Goal: Task Accomplishment & Management: Manage account settings

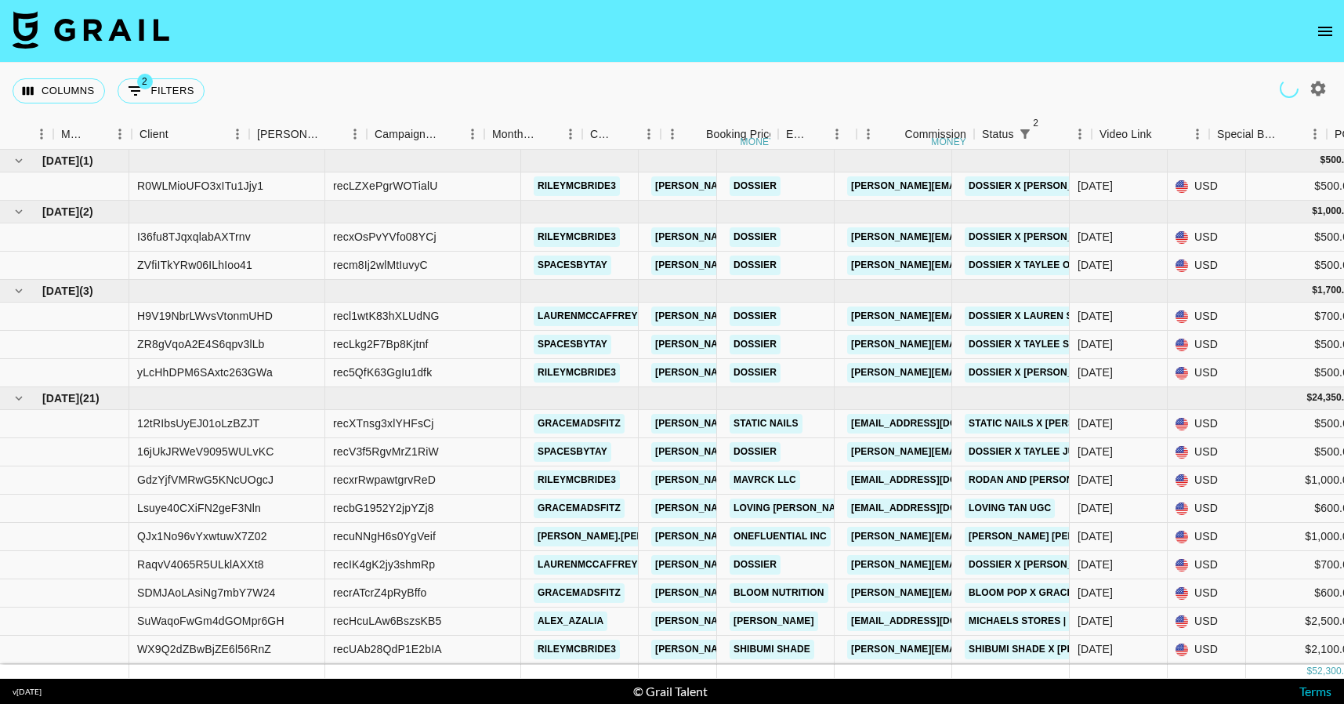
click at [1325, 33] on icon "open drawer" at bounding box center [1325, 31] width 19 height 19
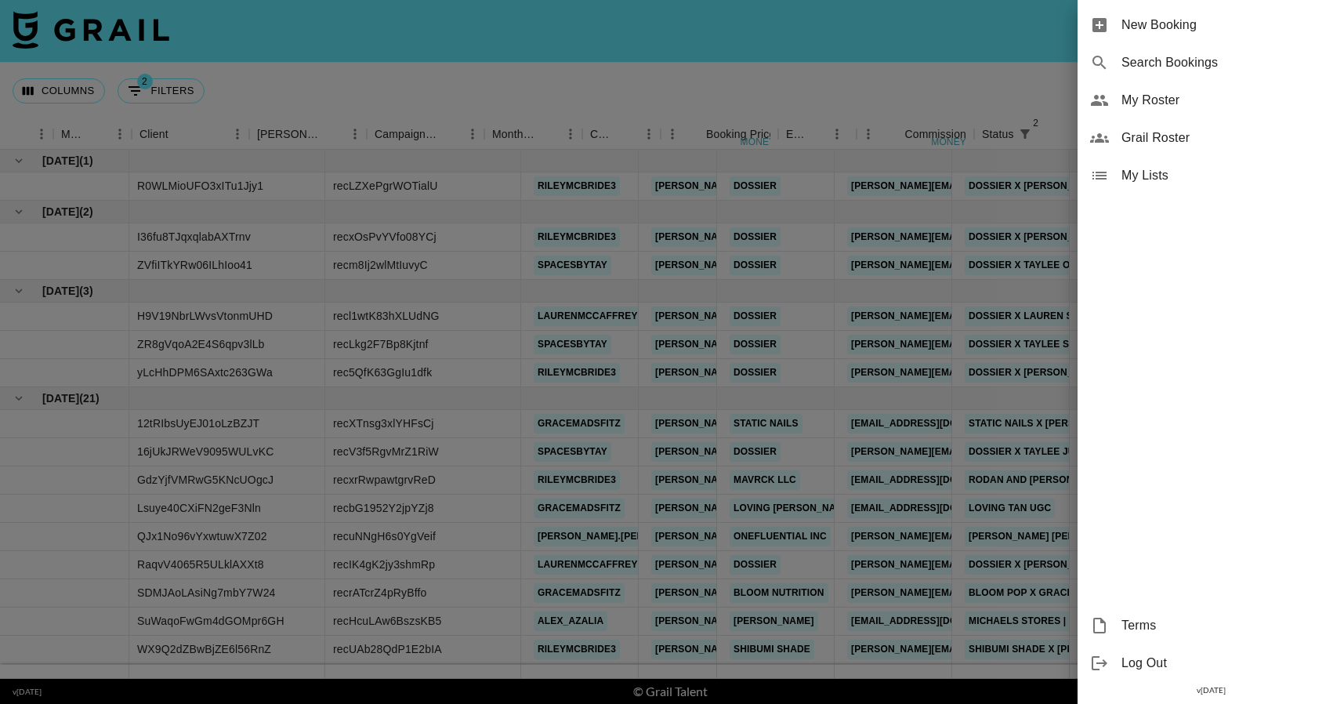
scroll to position [0, 586]
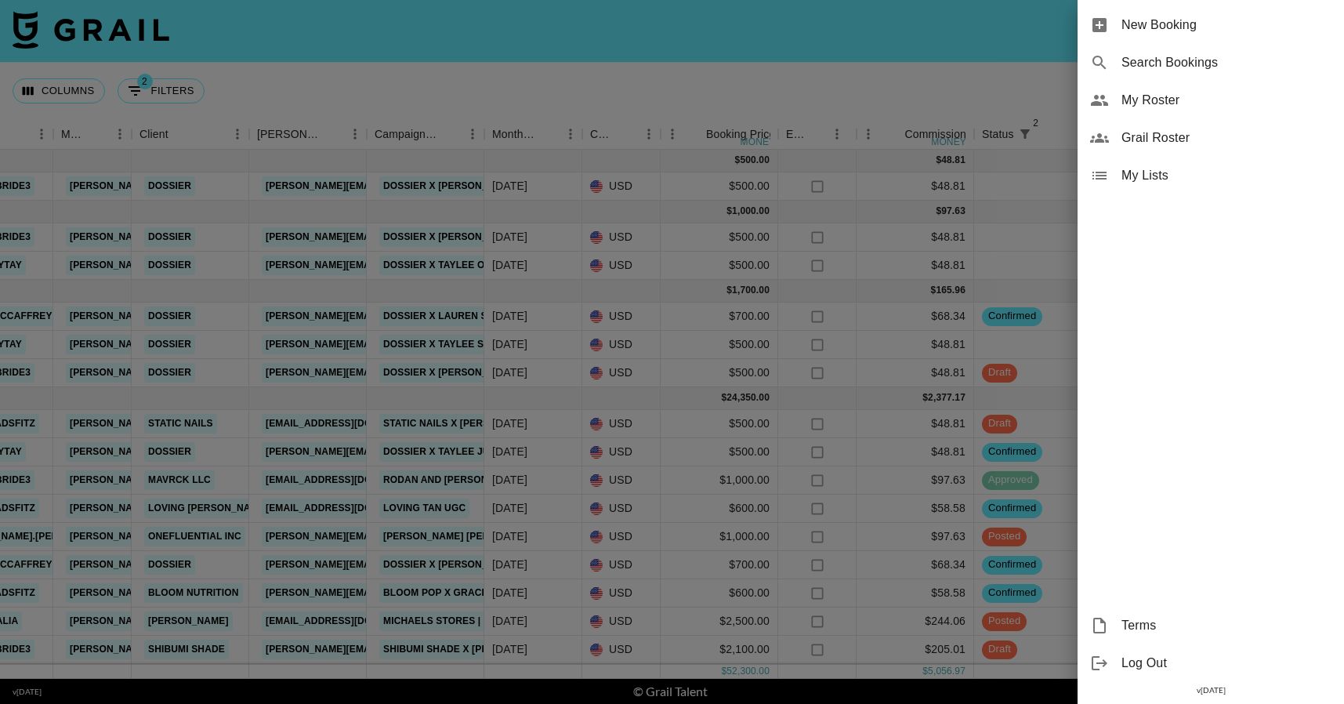
click at [1238, 109] on span "My Roster" at bounding box center [1227, 100] width 210 height 19
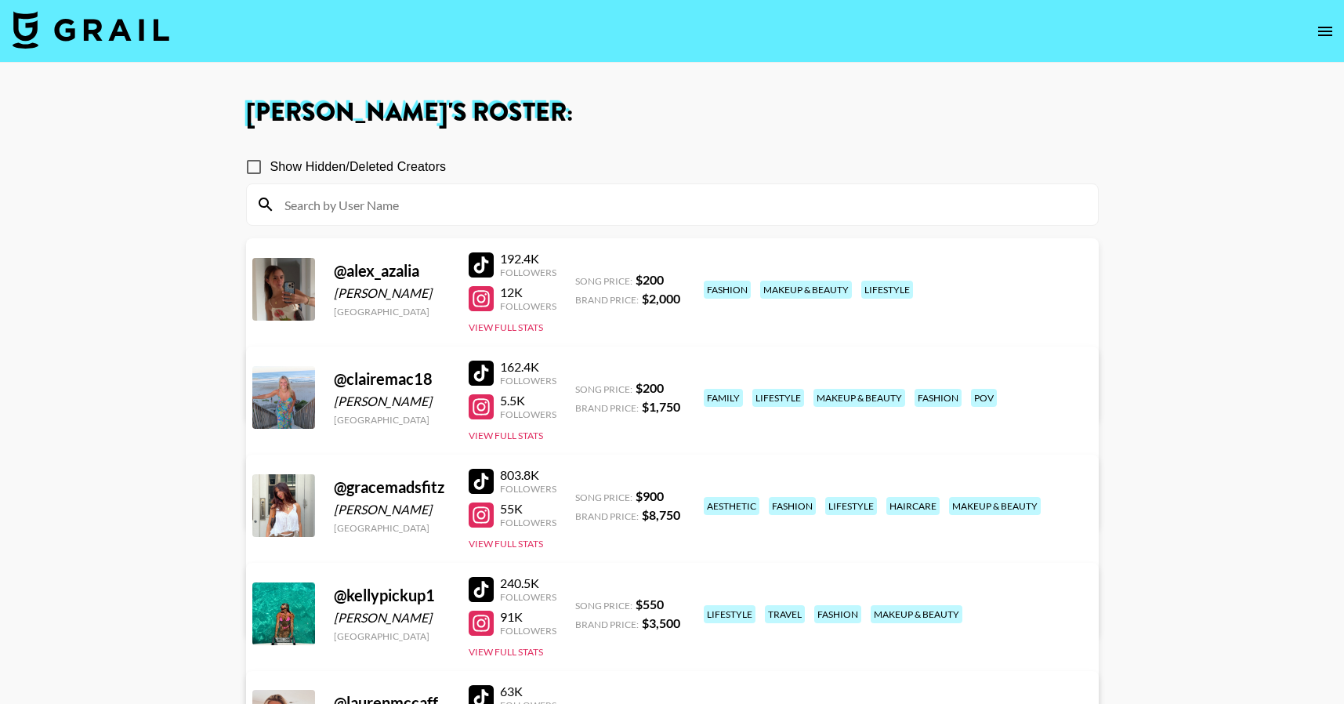
click at [147, 41] on img at bounding box center [91, 30] width 157 height 38
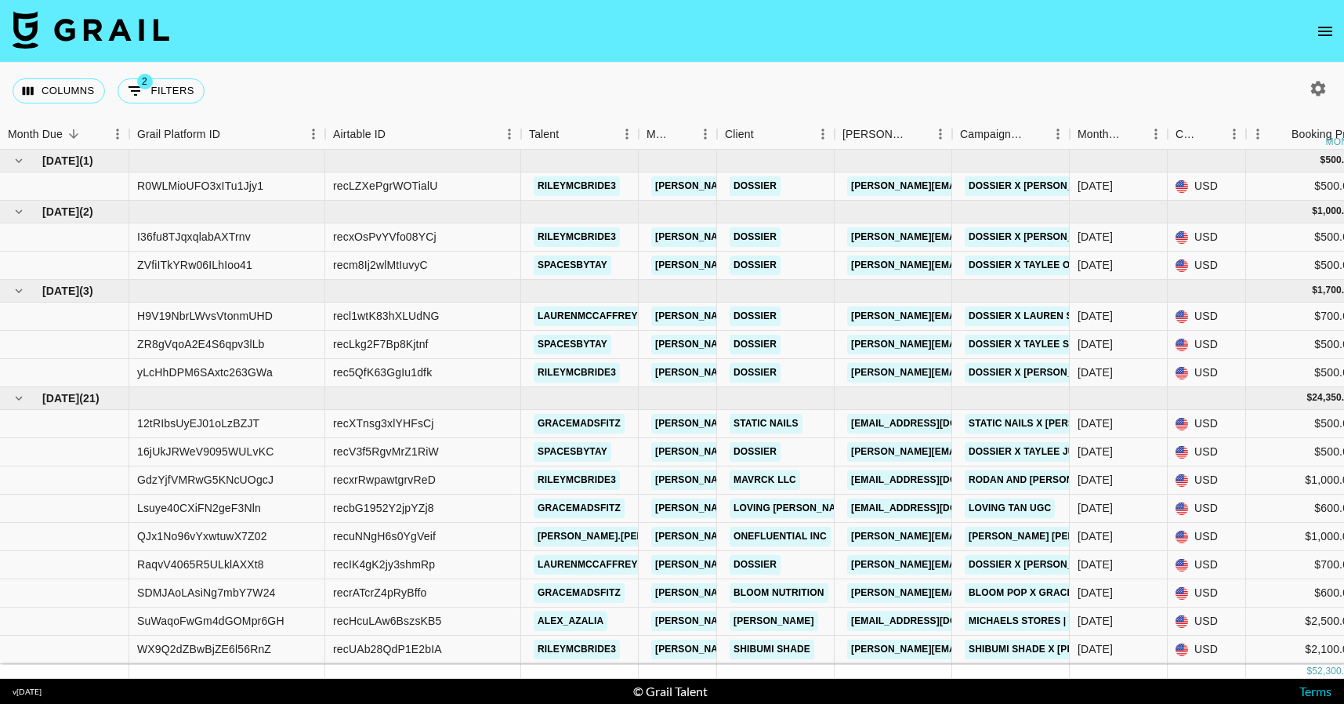
click at [1322, 84] on icon "button" at bounding box center [1318, 88] width 15 height 15
select select "[DATE]"
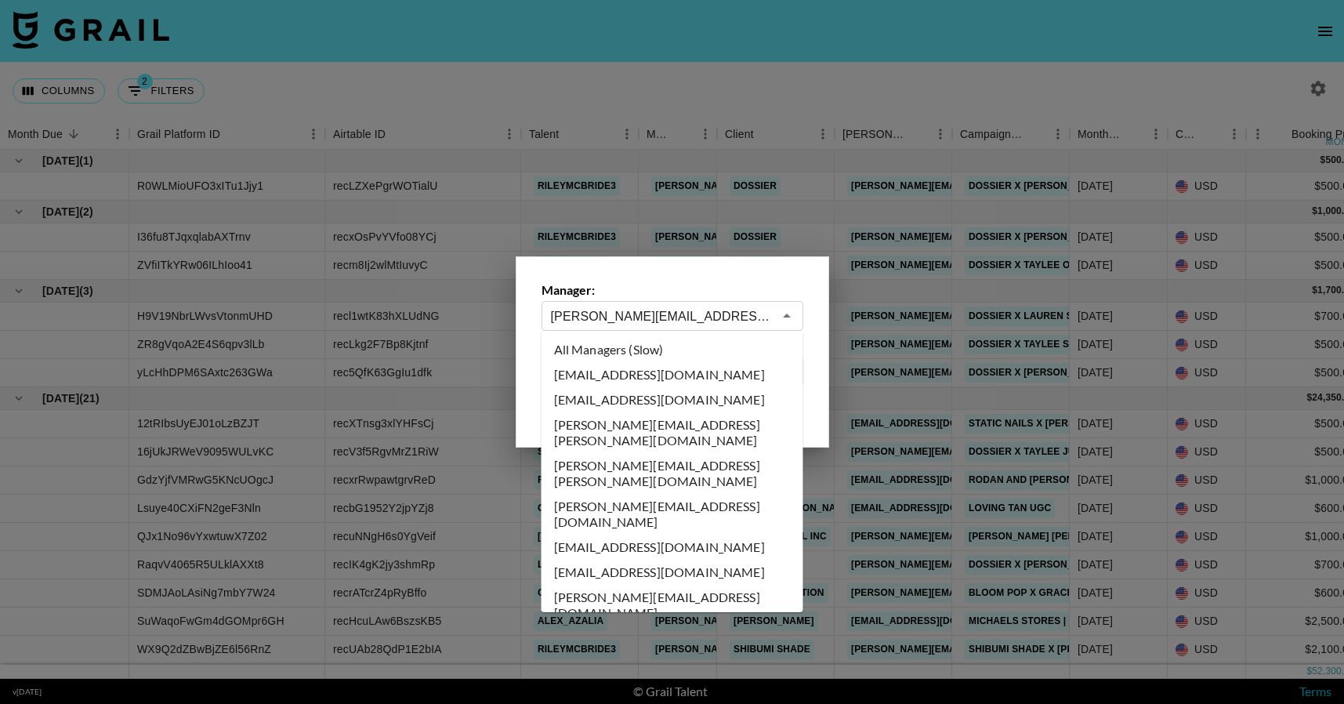
click at [717, 307] on input "[PERSON_NAME][EMAIL_ADDRESS][PERSON_NAME][DOMAIN_NAME]" at bounding box center [662, 316] width 222 height 18
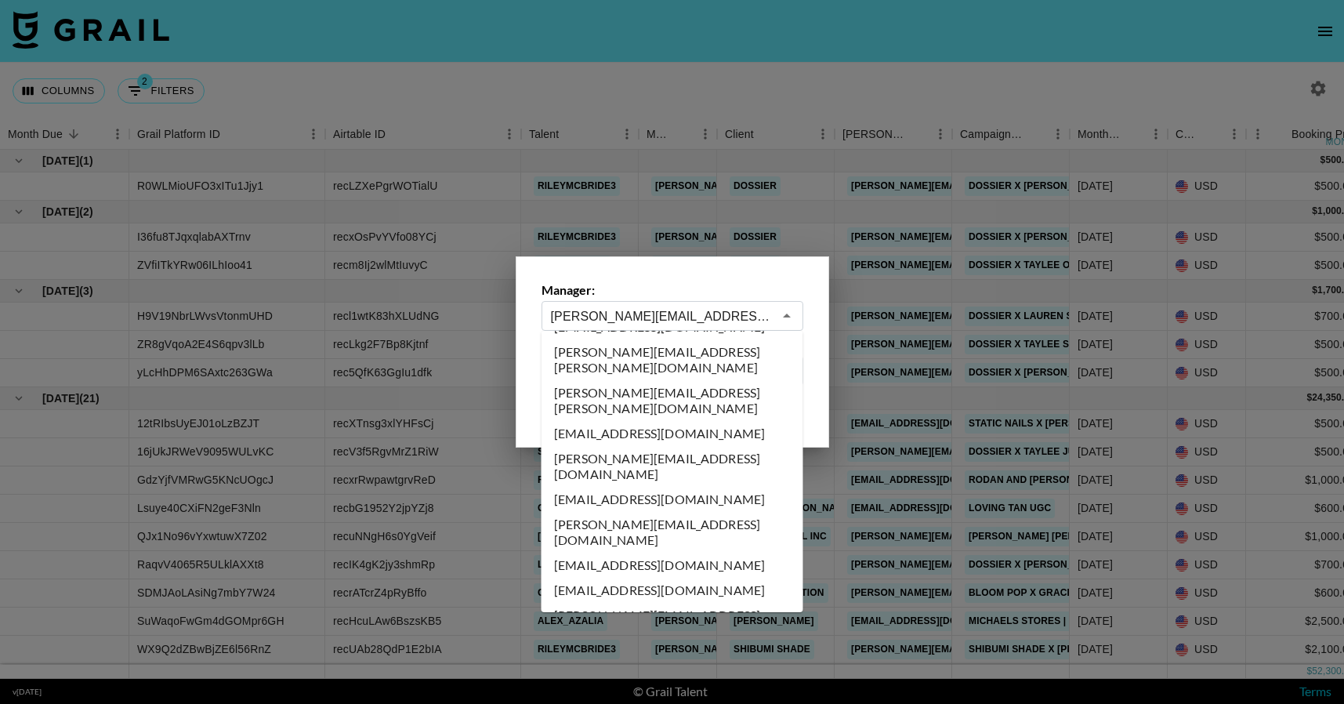
scroll to position [8329, 0]
type input "[PERSON_NAME][EMAIL_ADDRESS][DOMAIN_NAME]"
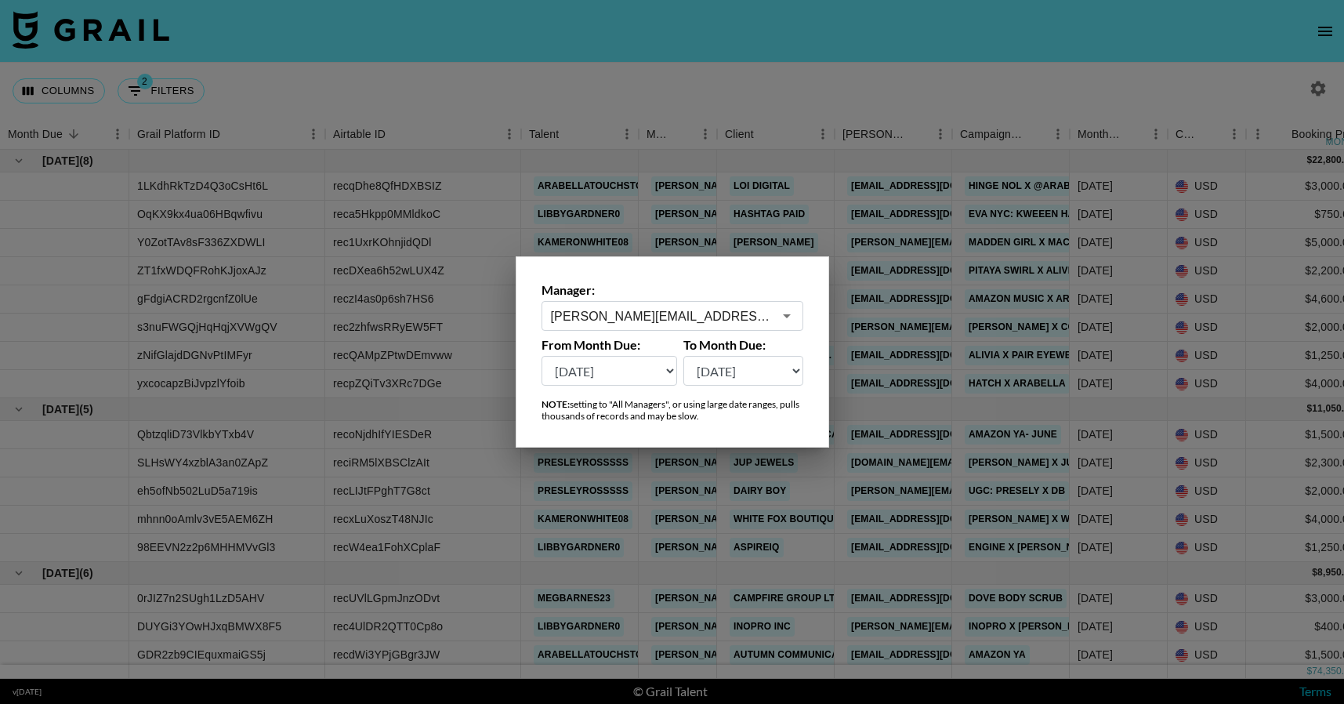
click at [729, 528] on div at bounding box center [672, 352] width 1344 height 704
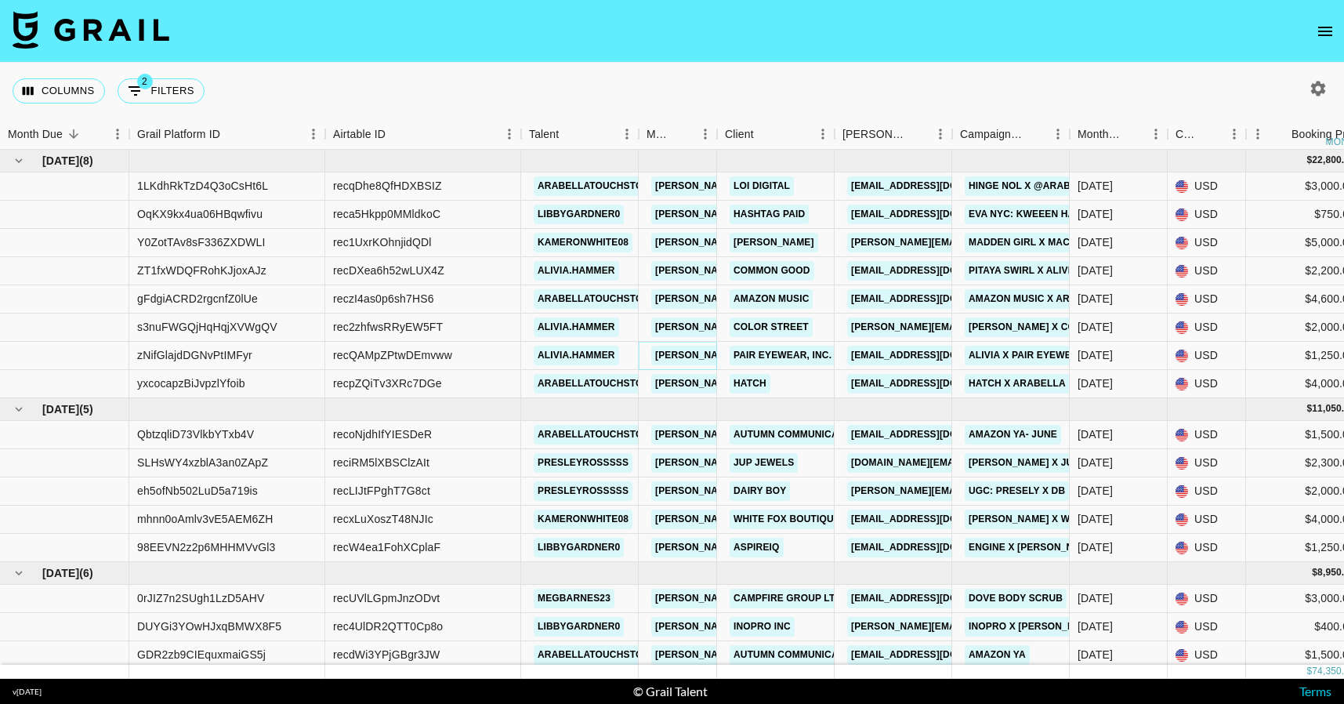
click at [690, 350] on link "[PERSON_NAME][EMAIL_ADDRESS][DOMAIN_NAME]" at bounding box center [779, 356] width 256 height 20
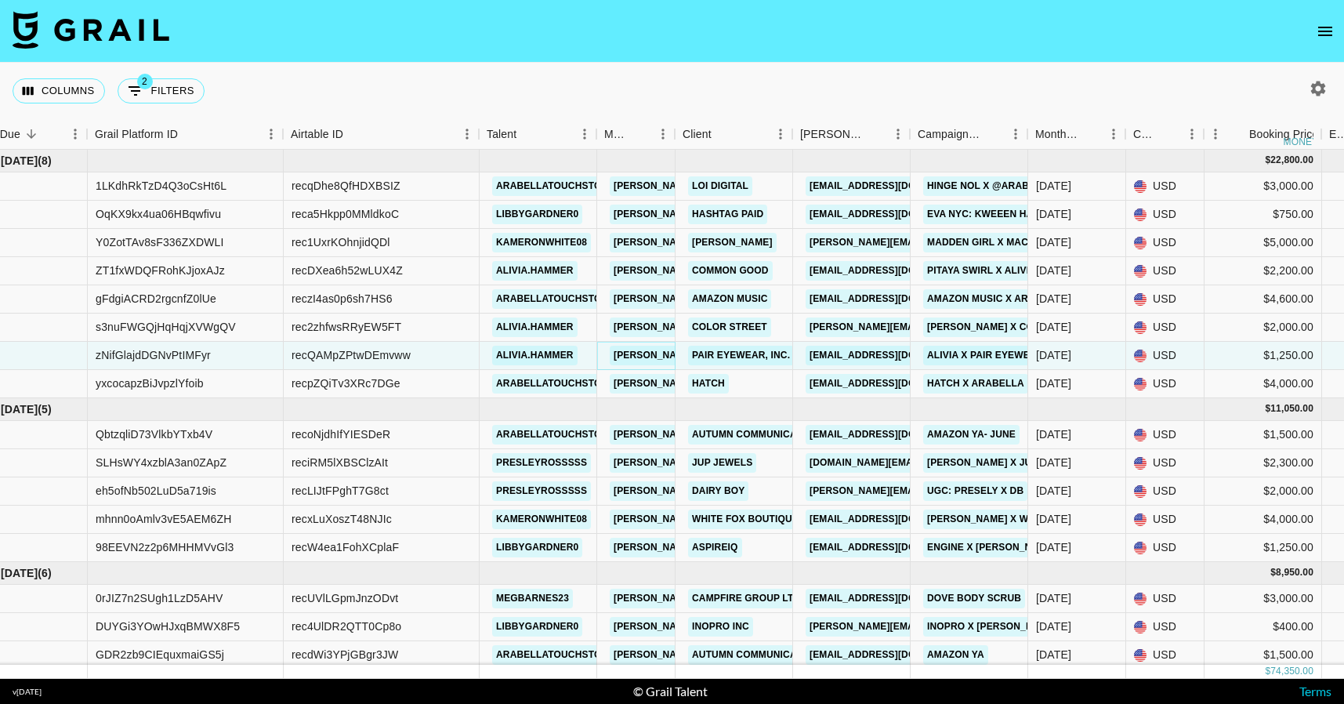
scroll to position [0, 43]
click at [578, 241] on link "kameronwhite08" at bounding box center [540, 243] width 99 height 20
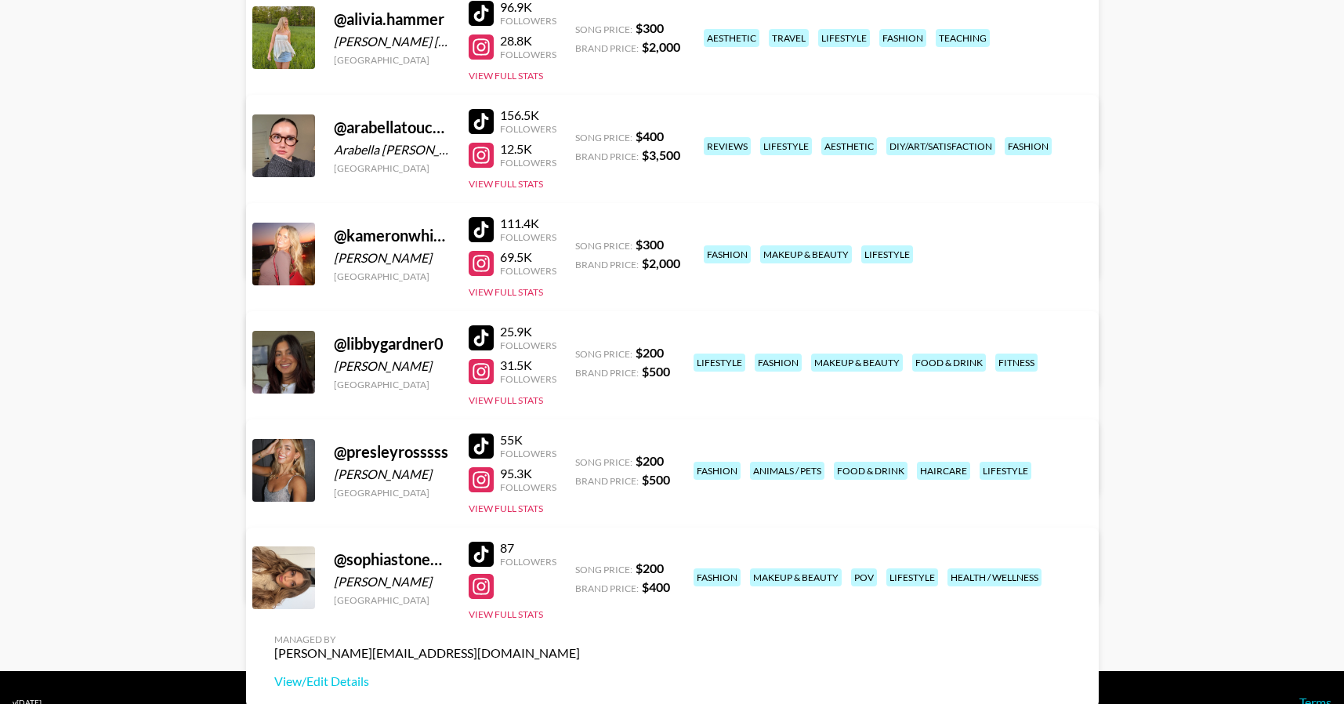
scroll to position [251, 0]
click at [484, 554] on div at bounding box center [481, 554] width 25 height 25
click at [482, 584] on div at bounding box center [481, 587] width 25 height 25
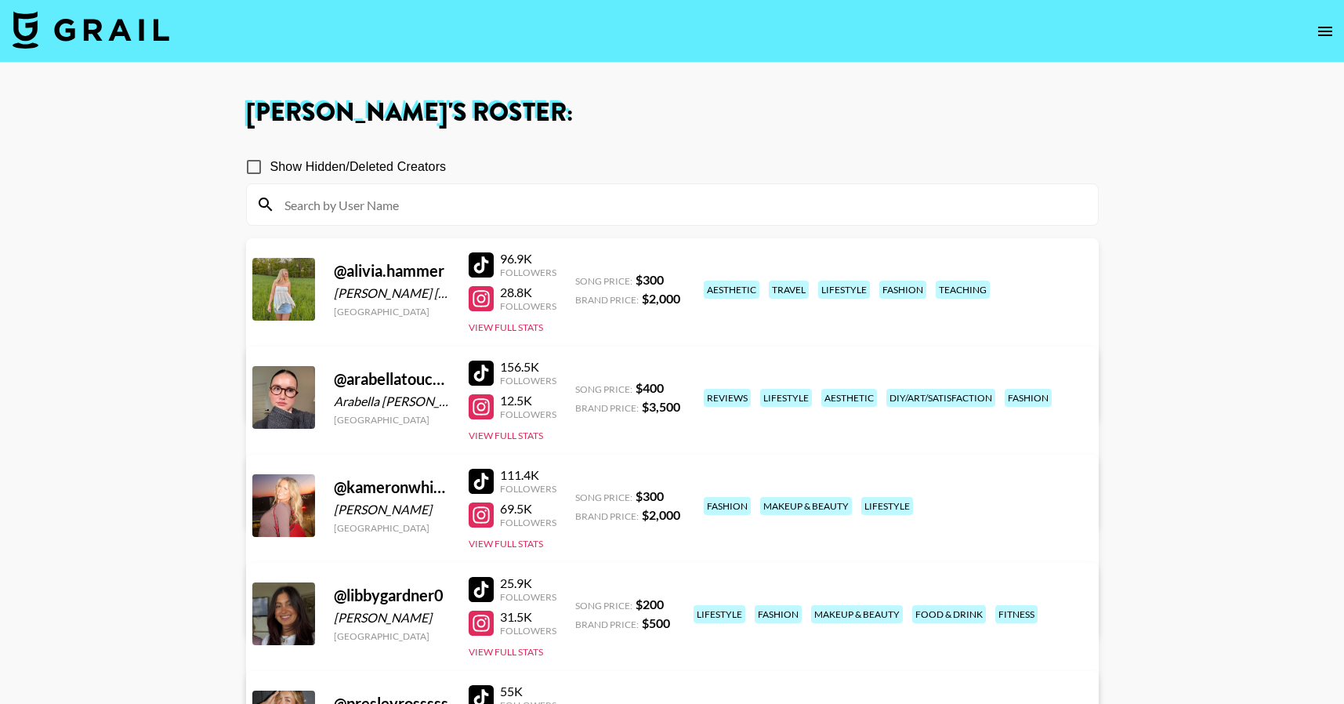
click at [472, 262] on div at bounding box center [481, 264] width 25 height 25
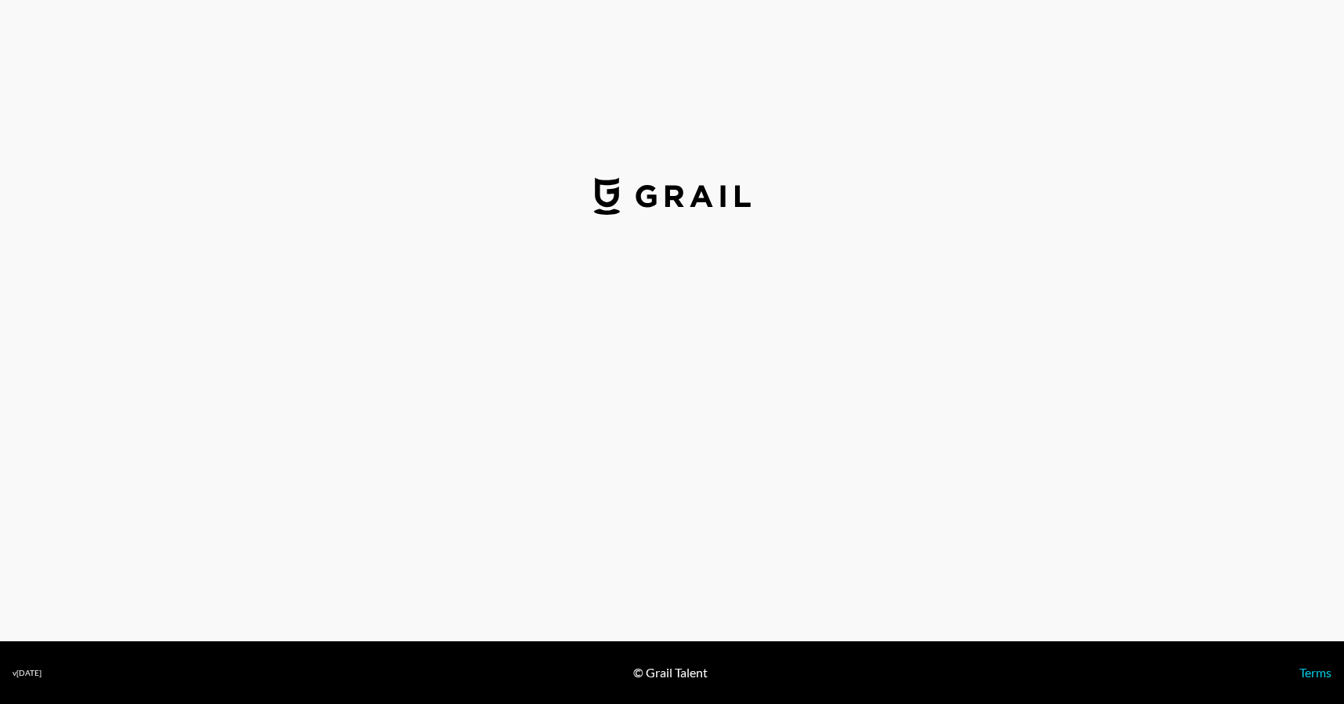
select select "USD"
